Goal: Book appointment/travel/reservation

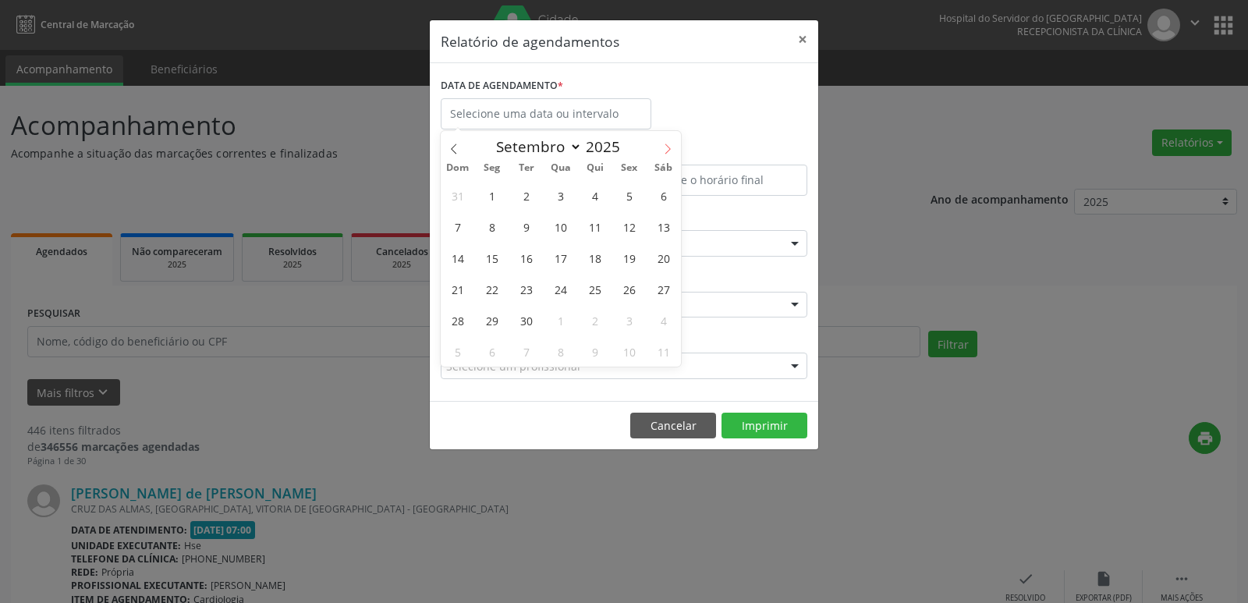
click at [671, 151] on icon at bounding box center [667, 149] width 11 height 11
select select "9"
click at [501, 229] on span "6" at bounding box center [492, 226] width 30 height 30
type input "[DATE]"
click at [501, 229] on span "6" at bounding box center [492, 226] width 30 height 30
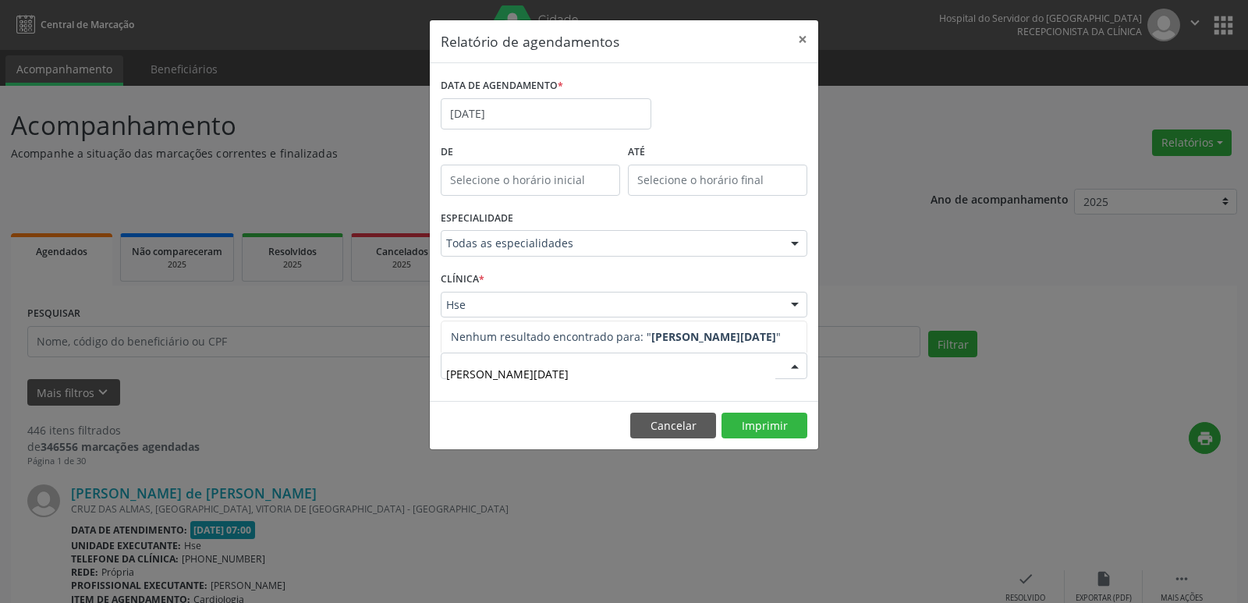
click at [540, 364] on input "[PERSON_NAME][DATE]" at bounding box center [610, 373] width 329 height 31
click at [535, 373] on input "[PERSON_NAME][DATE]" at bounding box center [610, 373] width 329 height 31
click at [534, 339] on span "Nenhum resultado encontrado para: " [PERSON_NAME][DATE] "" at bounding box center [616, 336] width 330 height 15
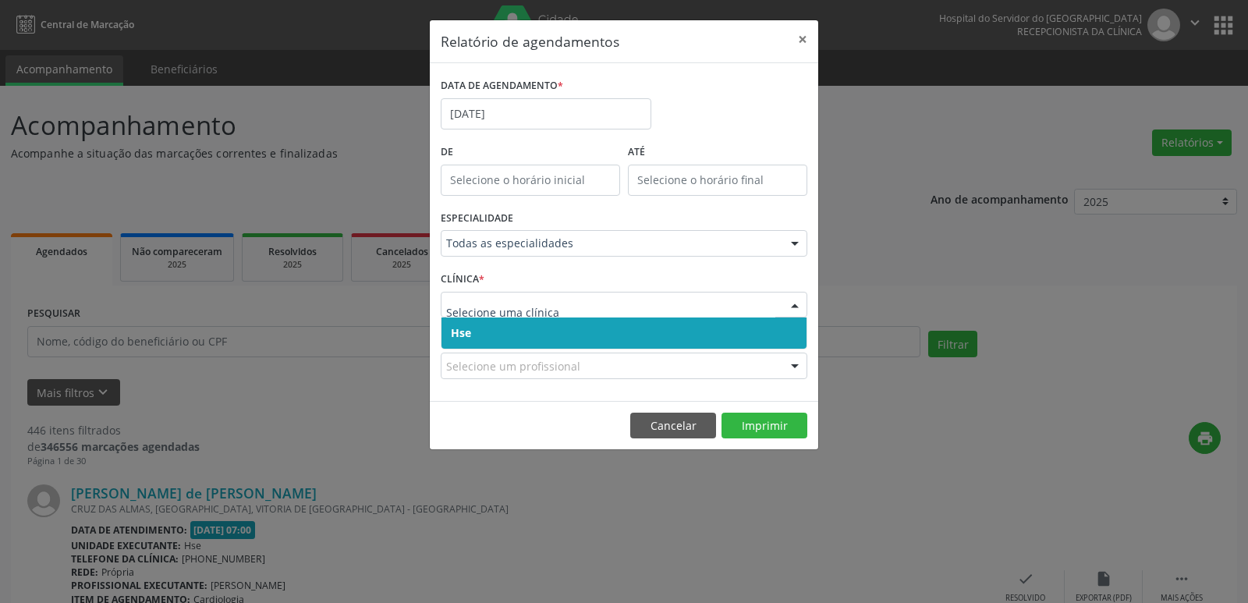
click at [482, 332] on span "Hse" at bounding box center [624, 333] width 365 height 31
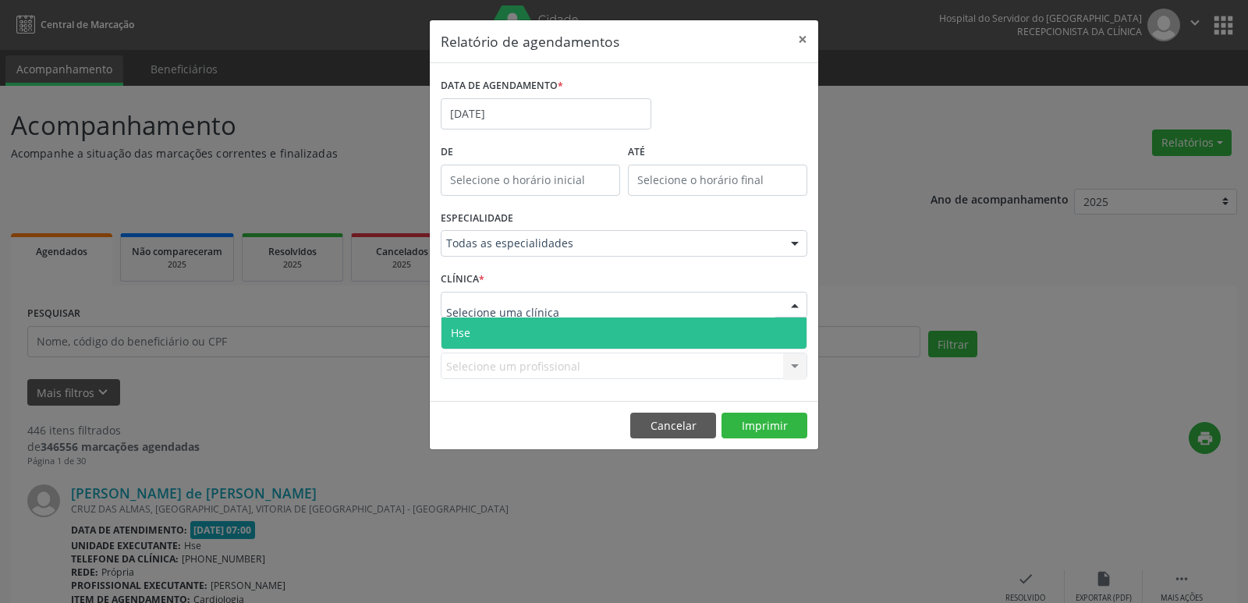
drag, startPoint x: 485, startPoint y: 308, endPoint x: 492, endPoint y: 318, distance: 12.3
click at [498, 326] on span "Hse" at bounding box center [624, 333] width 365 height 31
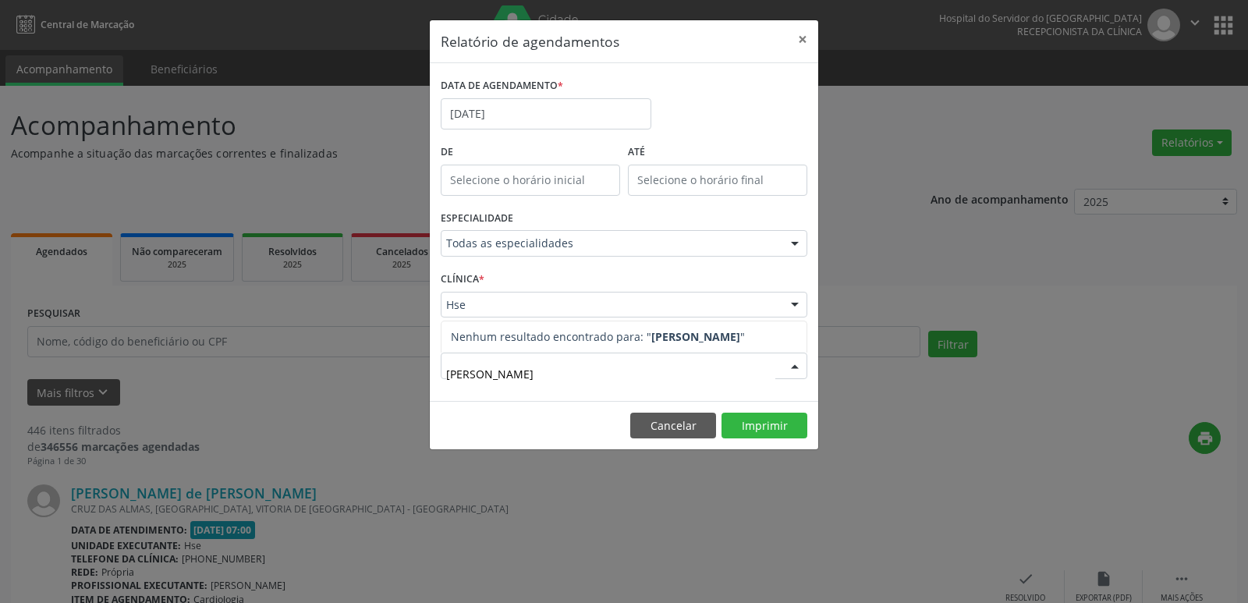
type input "[PERSON_NAME]"
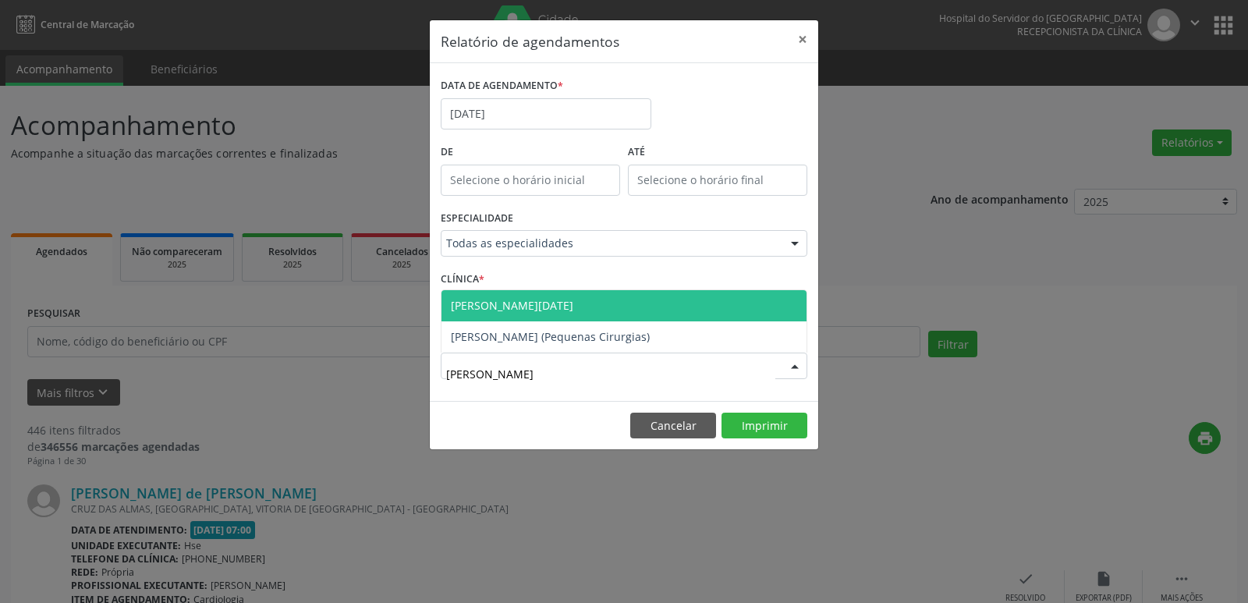
click at [538, 309] on span "[PERSON_NAME][DATE]" at bounding box center [512, 305] width 122 height 15
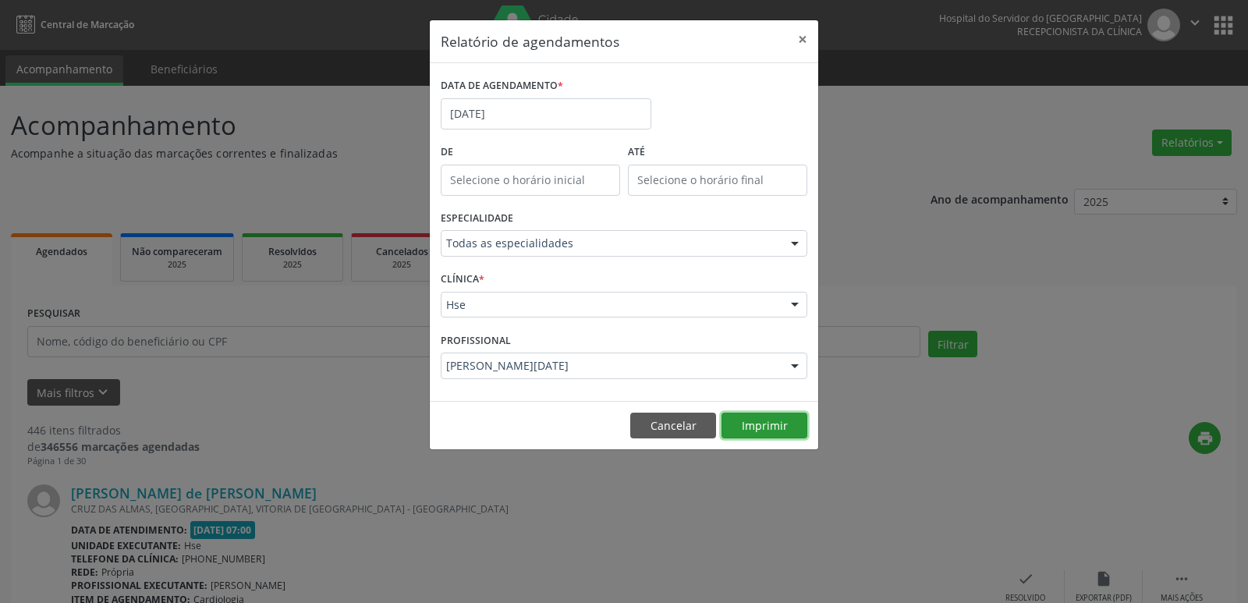
click at [749, 426] on button "Imprimir" at bounding box center [765, 426] width 86 height 27
